Goal: Transaction & Acquisition: Purchase product/service

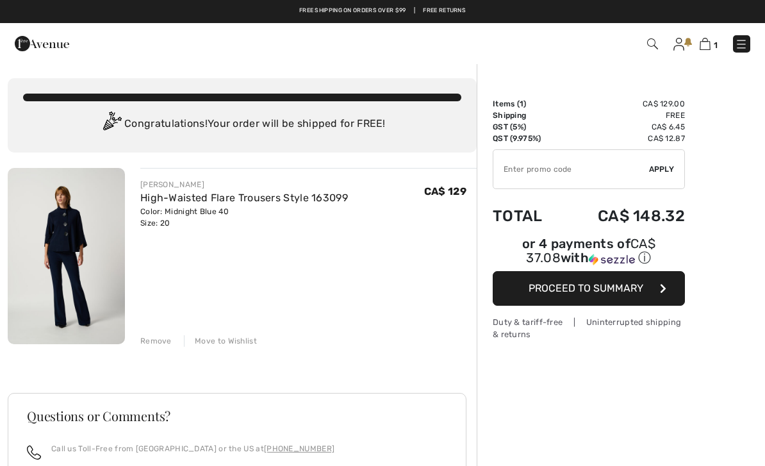
click at [623, 294] on span "Proceed to Summary" at bounding box center [585, 288] width 115 height 12
click at [627, 294] on span "Proceed to Summary" at bounding box center [585, 288] width 115 height 12
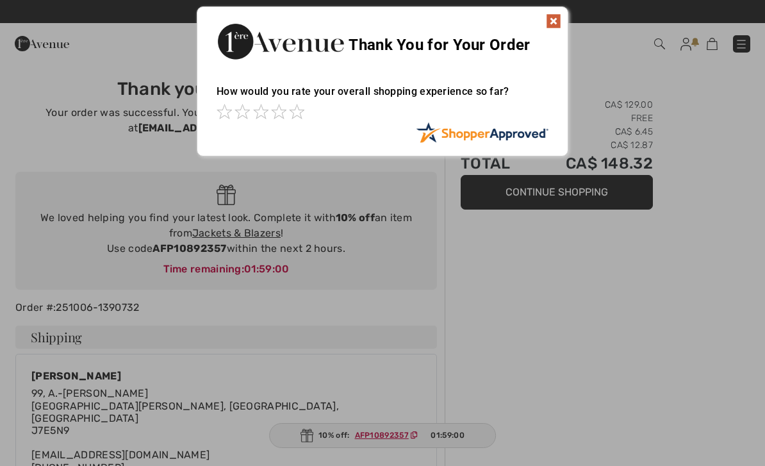
click at [555, 28] on img at bounding box center [553, 20] width 15 height 15
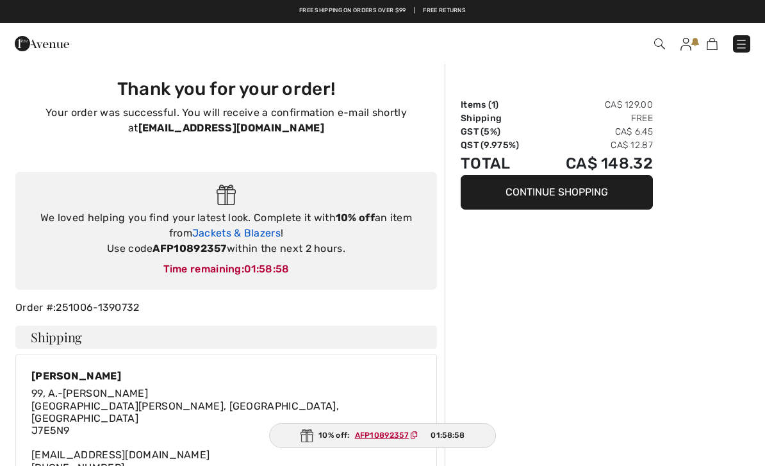
click at [257, 227] on link "Jackets & Blazers" at bounding box center [236, 233] width 88 height 12
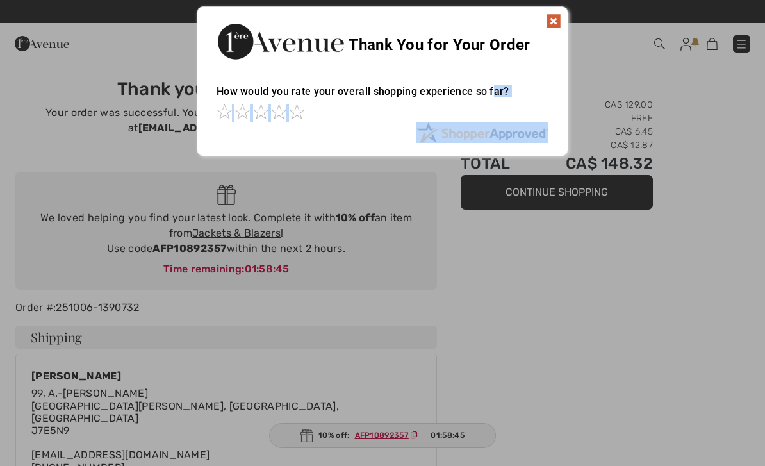
click at [418, 304] on div at bounding box center [382, 233] width 765 height 466
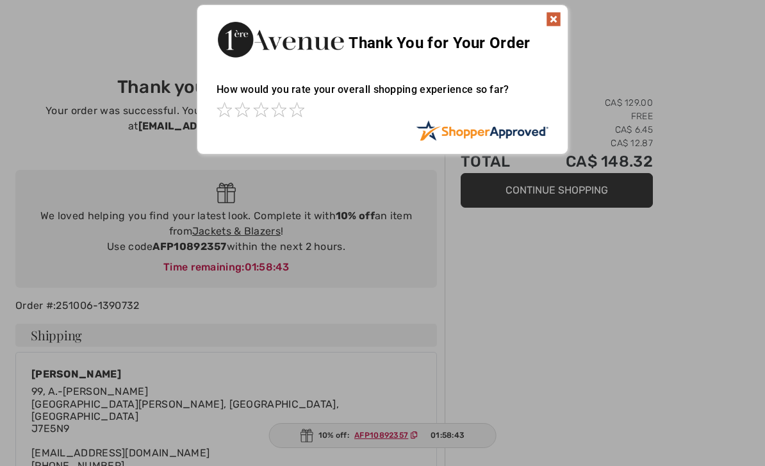
scroll to position [3, 0]
click at [192, 249] on div at bounding box center [382, 233] width 765 height 466
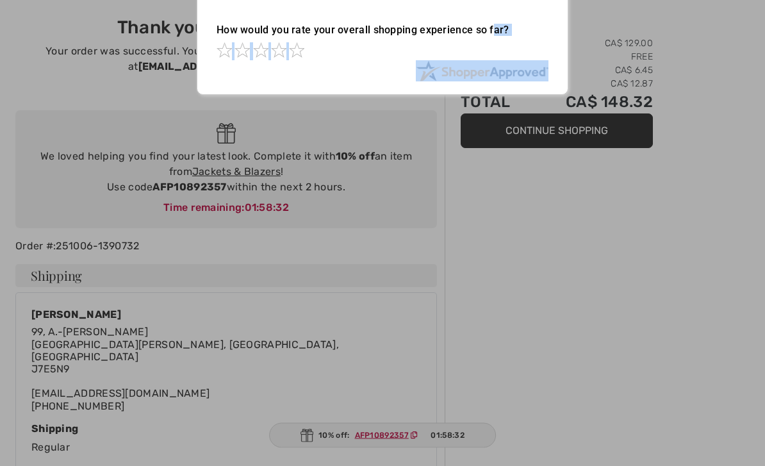
scroll to position [61, 0]
click at [310, 275] on div at bounding box center [382, 233] width 765 height 466
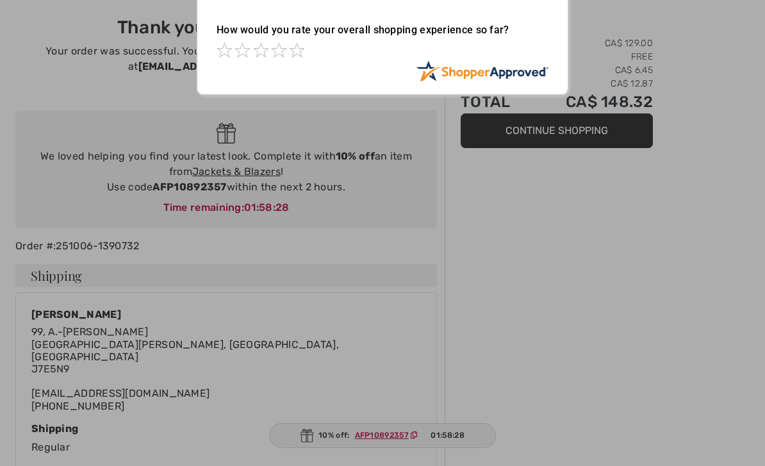
click at [182, 187] on div at bounding box center [382, 233] width 765 height 466
click at [668, 37] on div "Sorry! Something went wrong. Close Thank You for Your Order How would you rate …" at bounding box center [382, 20] width 765 height 163
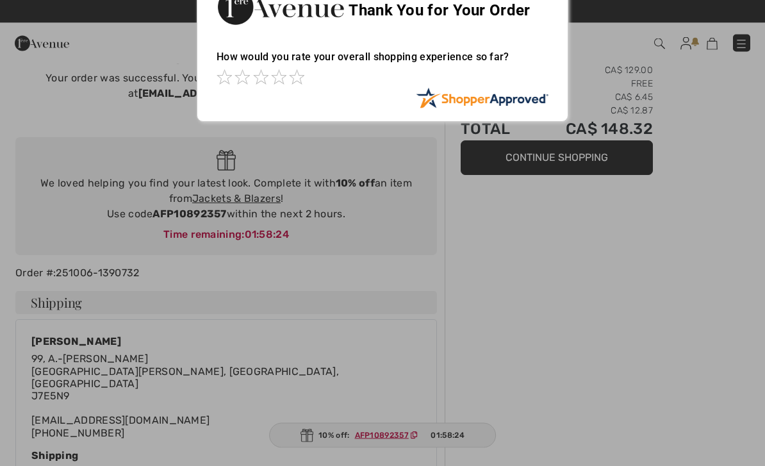
scroll to position [1, 0]
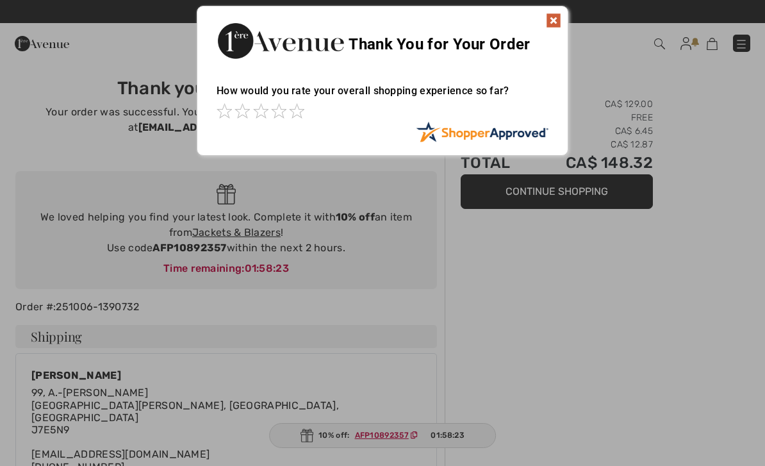
click at [313, 115] on div at bounding box center [382, 112] width 332 height 18
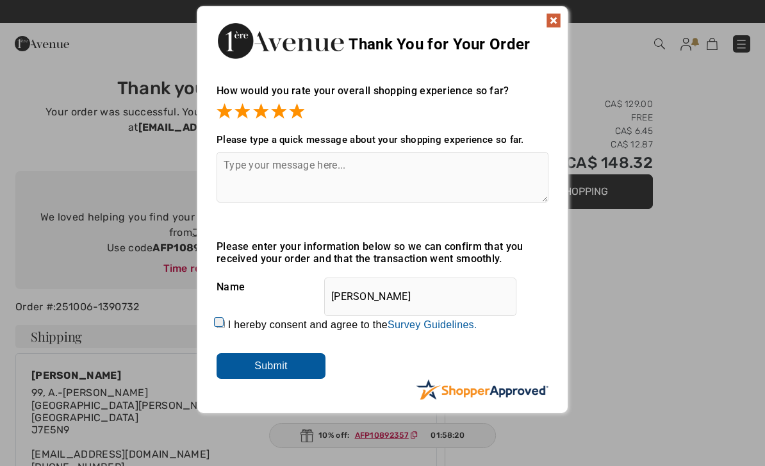
click at [306, 375] on input "Submit" at bounding box center [270, 366] width 109 height 26
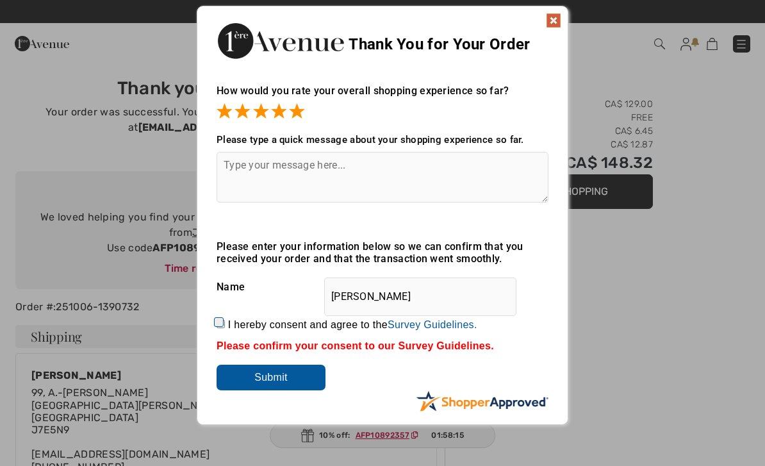
click at [259, 172] on textarea at bounding box center [382, 177] width 332 height 51
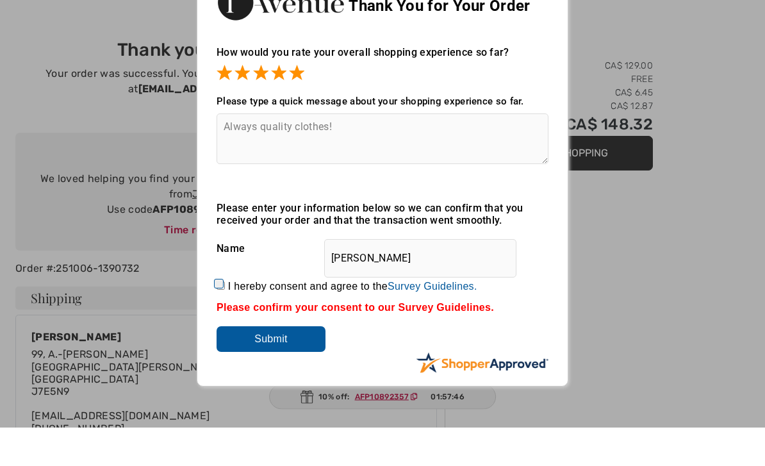
type textarea "Always quality clothes!"
click at [233, 320] on label "I hereby consent and agree to the By submitting a review, you grant permission …" at bounding box center [352, 326] width 249 height 12
click at [225, 320] on input "I hereby consent and agree to the By submitting a review, you grant permission …" at bounding box center [220, 324] width 8 height 8
checkbox input "true"
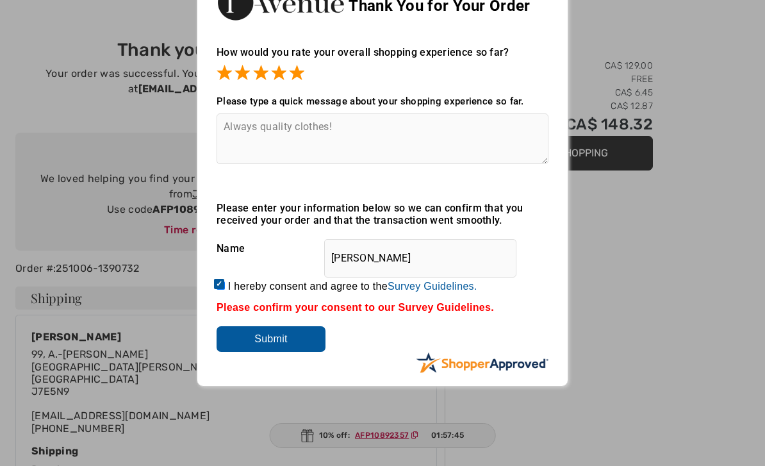
click at [270, 343] on input "Submit" at bounding box center [270, 339] width 109 height 26
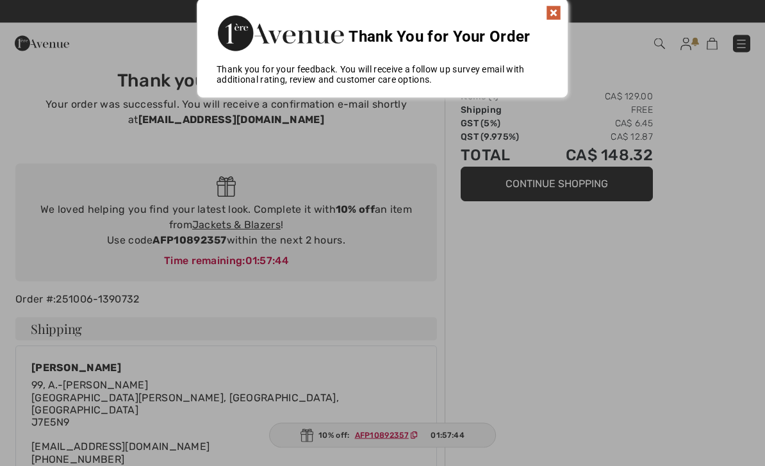
scroll to position [0, 0]
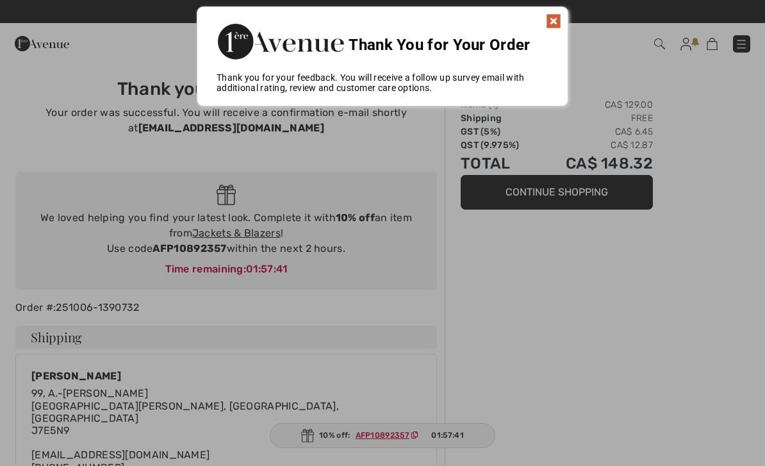
click at [558, 28] on img at bounding box center [553, 20] width 15 height 15
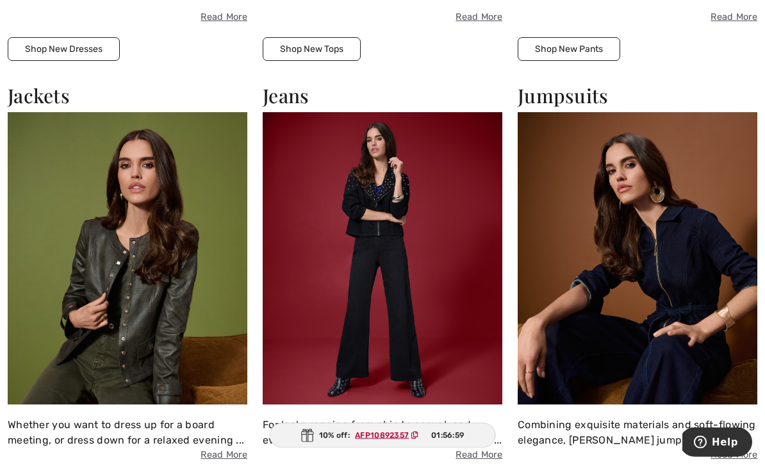
scroll to position [1446, 0]
click at [136, 236] on img at bounding box center [128, 258] width 240 height 293
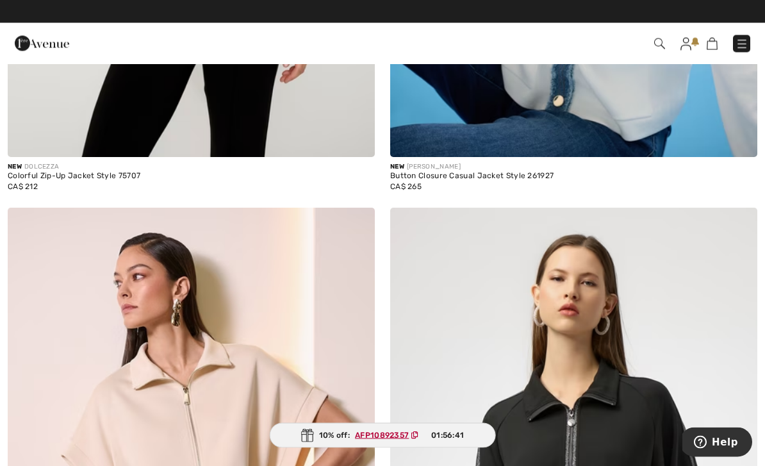
scroll to position [3058, 0]
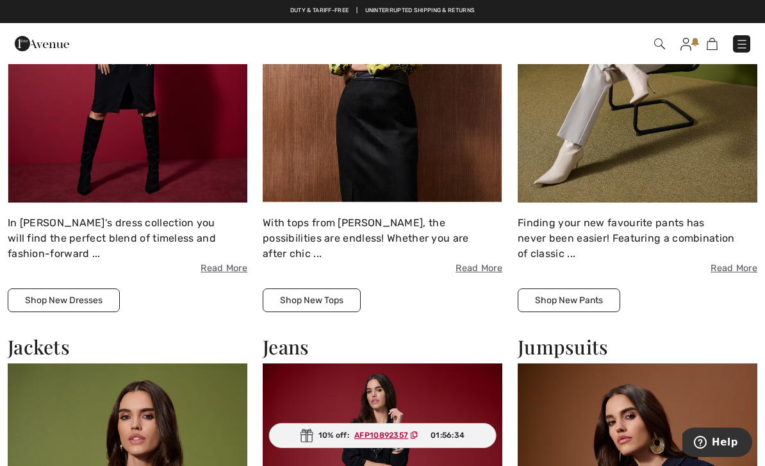
scroll to position [1194, 0]
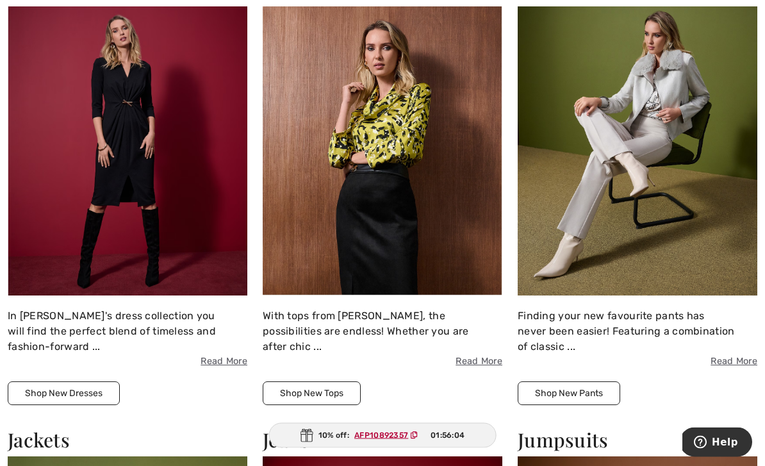
scroll to position [1102, 0]
click at [327, 382] on button "Shop New Tops" at bounding box center [312, 393] width 98 height 24
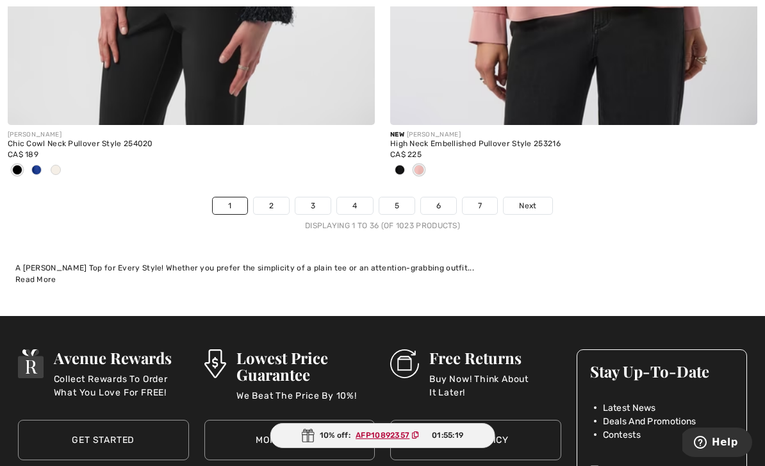
scroll to position [11268, 0]
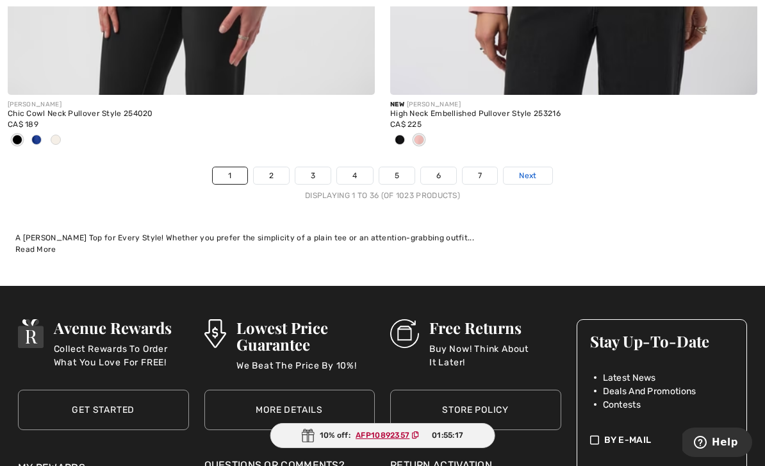
click at [525, 174] on link "Next" at bounding box center [527, 175] width 48 height 17
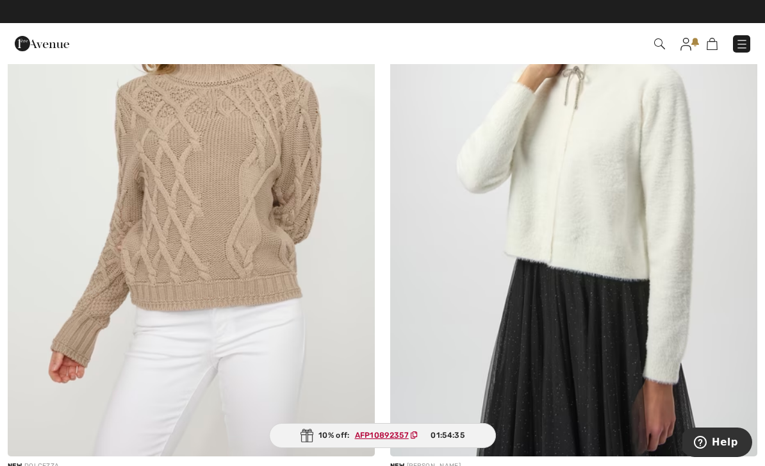
scroll to position [3414, 0]
